Goal: Information Seeking & Learning: Learn about a topic

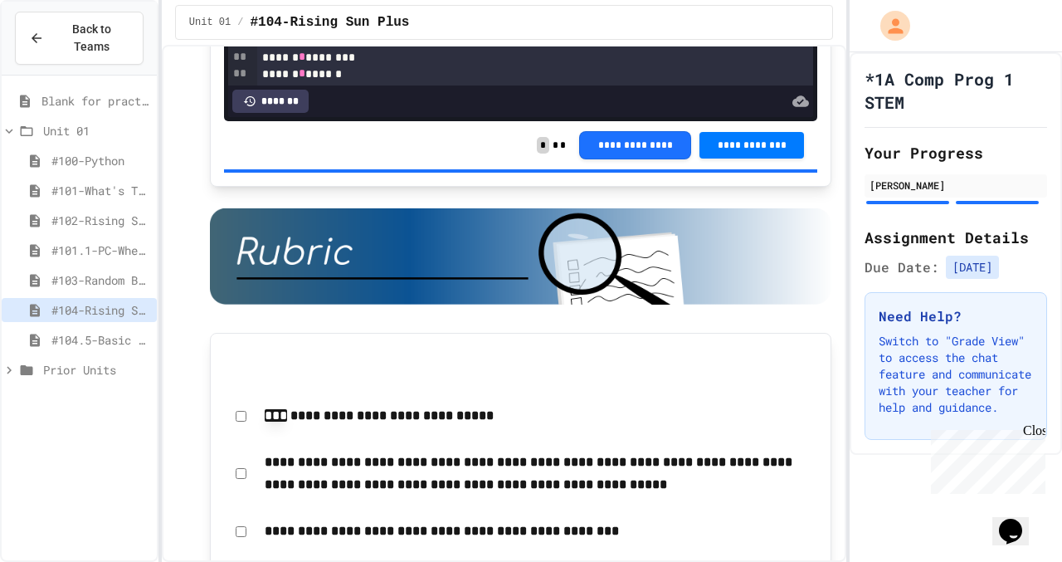
scroll to position [2330, 0]
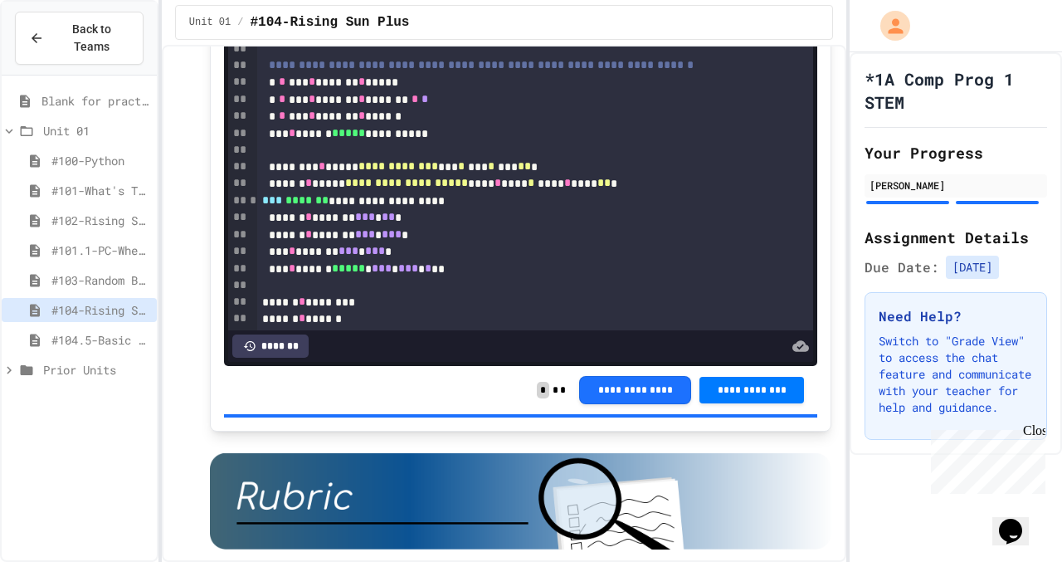
click at [125, 331] on span "#104.5-Basic Graphics Review" at bounding box center [100, 339] width 99 height 17
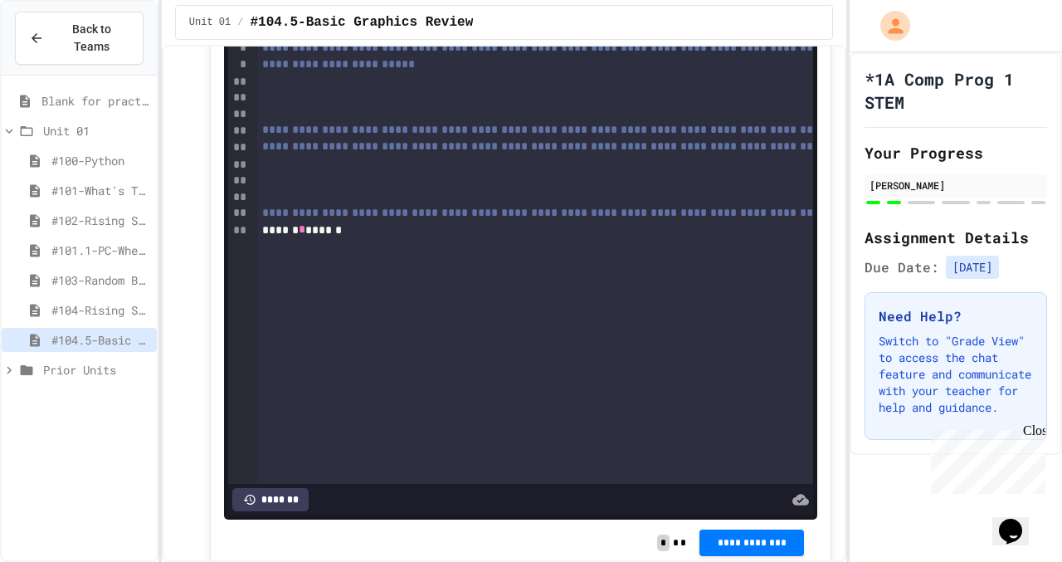
scroll to position [2777, 0]
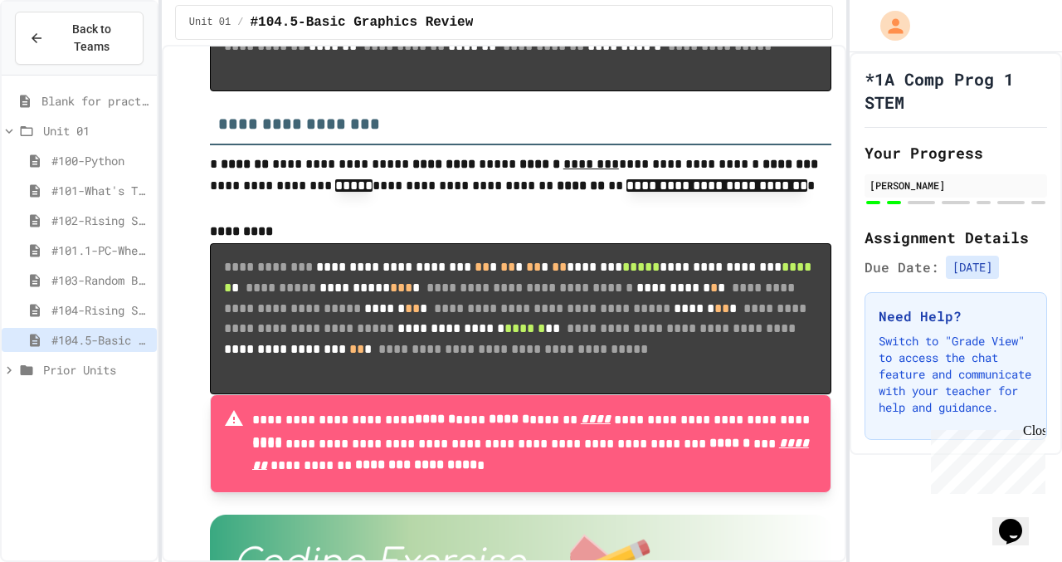
click at [96, 107] on span "Blank for practice" at bounding box center [95, 100] width 109 height 17
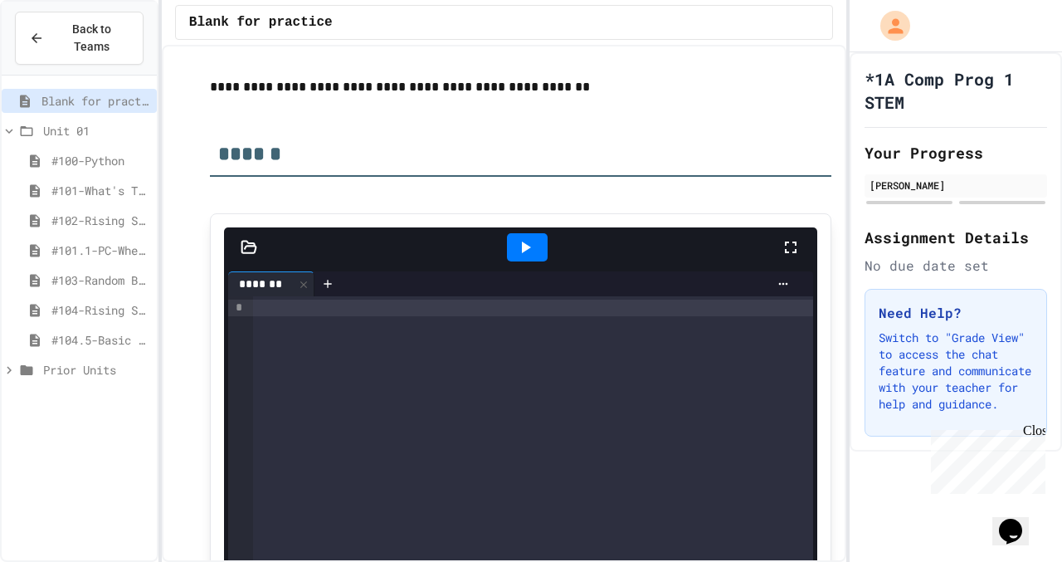
click at [137, 338] on span "#104.5-Basic Graphics Review" at bounding box center [100, 339] width 99 height 17
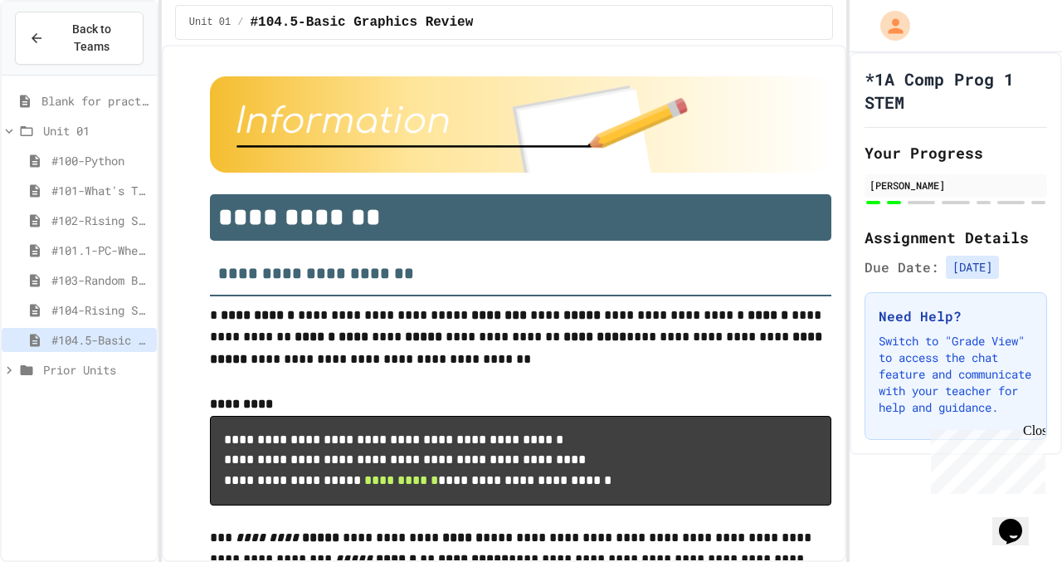
click at [134, 105] on span "Blank for practice" at bounding box center [95, 100] width 109 height 17
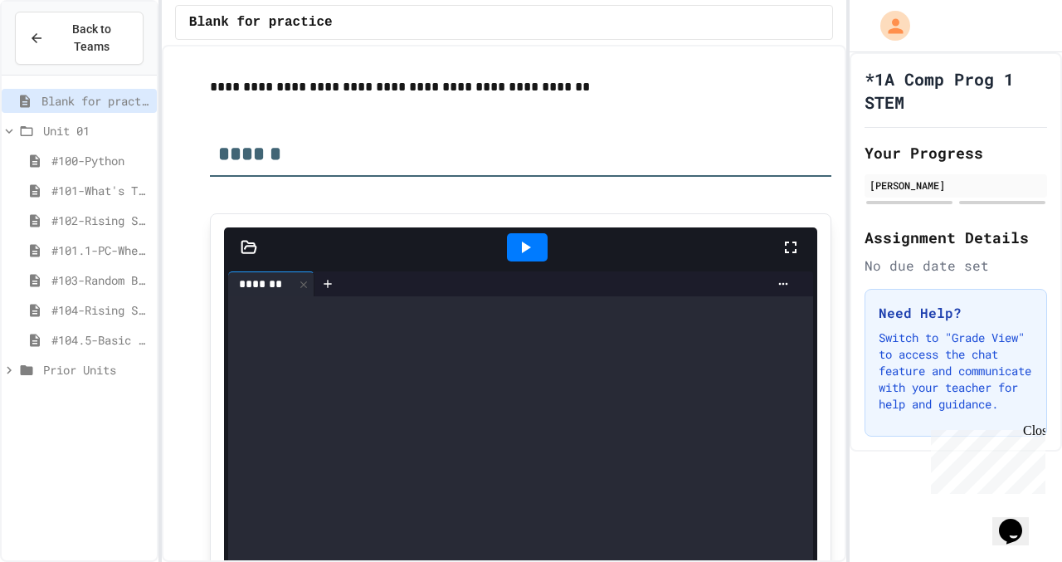
click at [304, 266] on div at bounding box center [528, 247] width 508 height 45
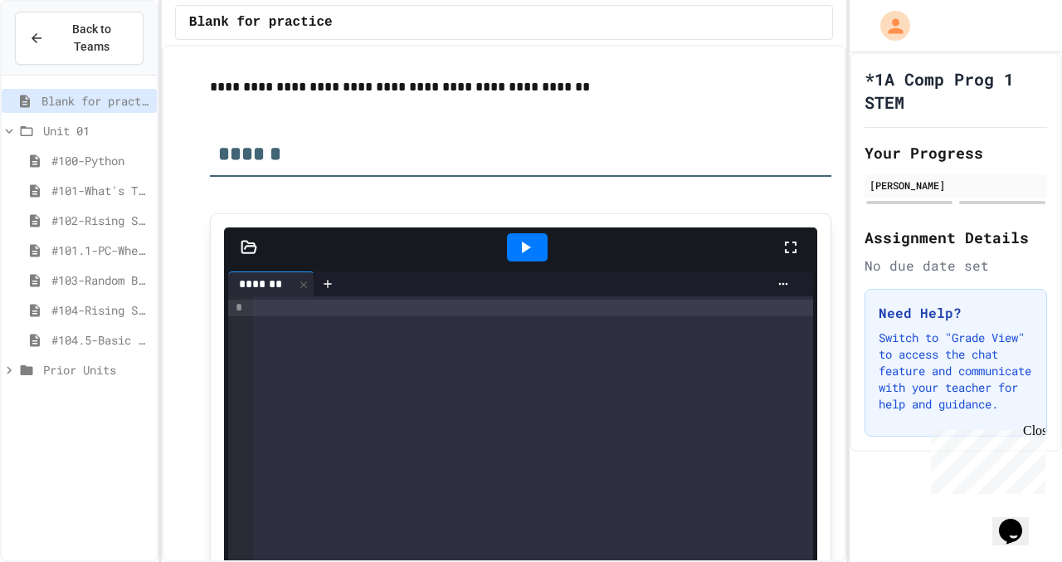
click at [132, 345] on span "#104.5-Basic Graphics Review" at bounding box center [100, 339] width 99 height 17
